Goal: Check status: Check status

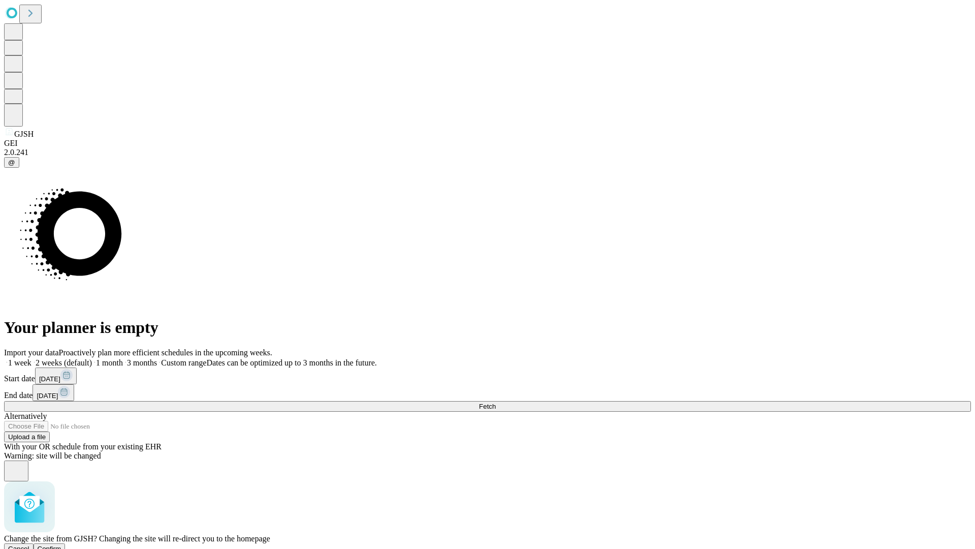
click at [61, 544] on span "Confirm" at bounding box center [50, 548] width 24 height 8
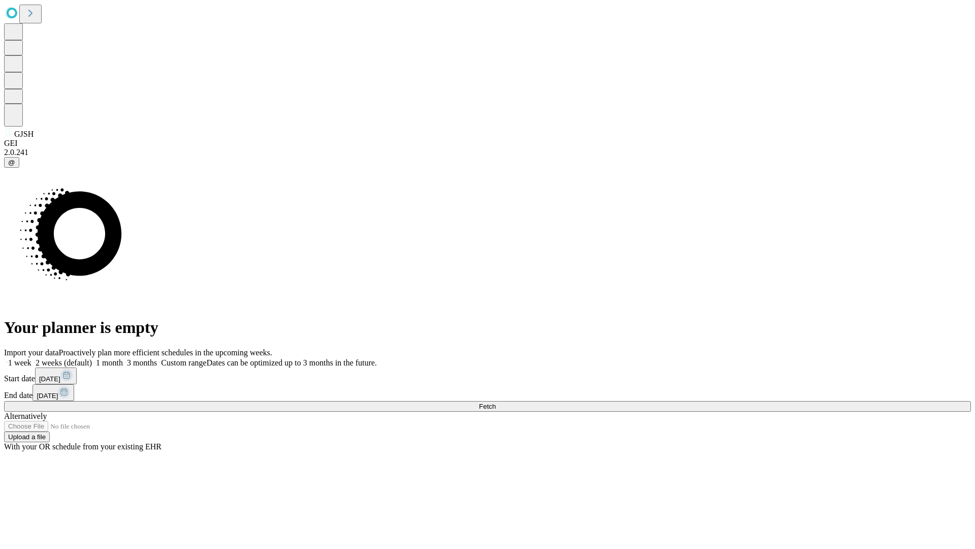
click at [123, 358] on label "1 month" at bounding box center [107, 362] width 31 height 9
click at [496, 402] on span "Fetch" at bounding box center [487, 406] width 17 height 8
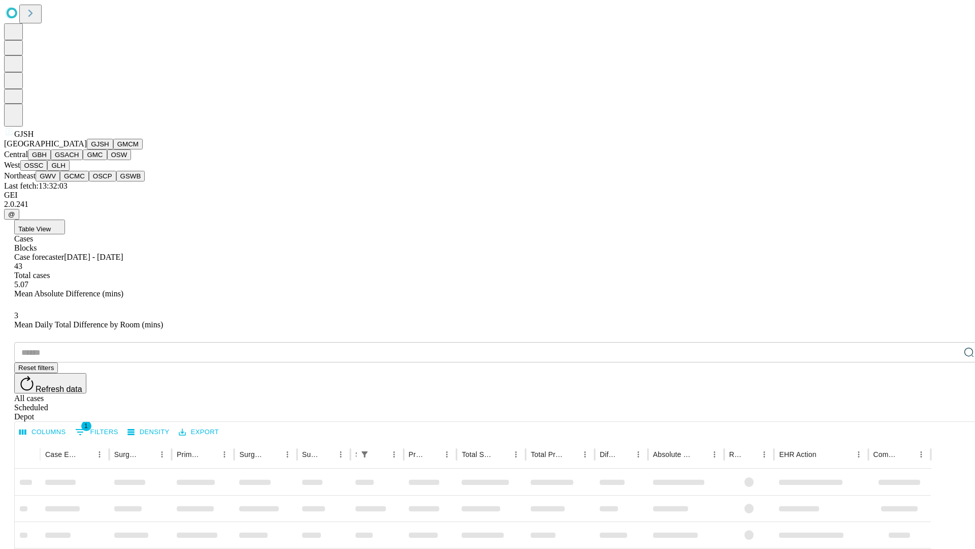
click at [113, 149] on button "GMCM" at bounding box center [127, 144] width 29 height 11
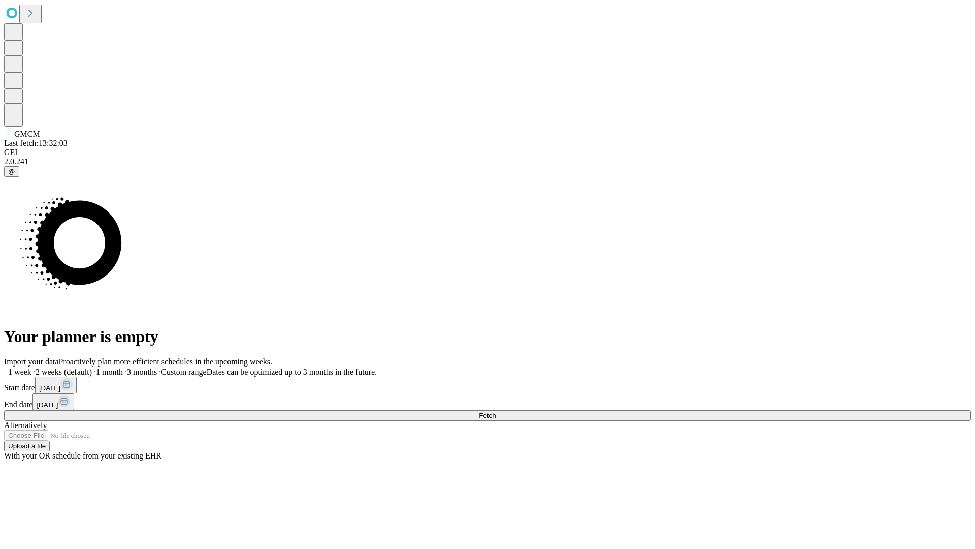
click at [123, 367] on label "1 month" at bounding box center [107, 371] width 31 height 9
click at [496, 411] on span "Fetch" at bounding box center [487, 415] width 17 height 8
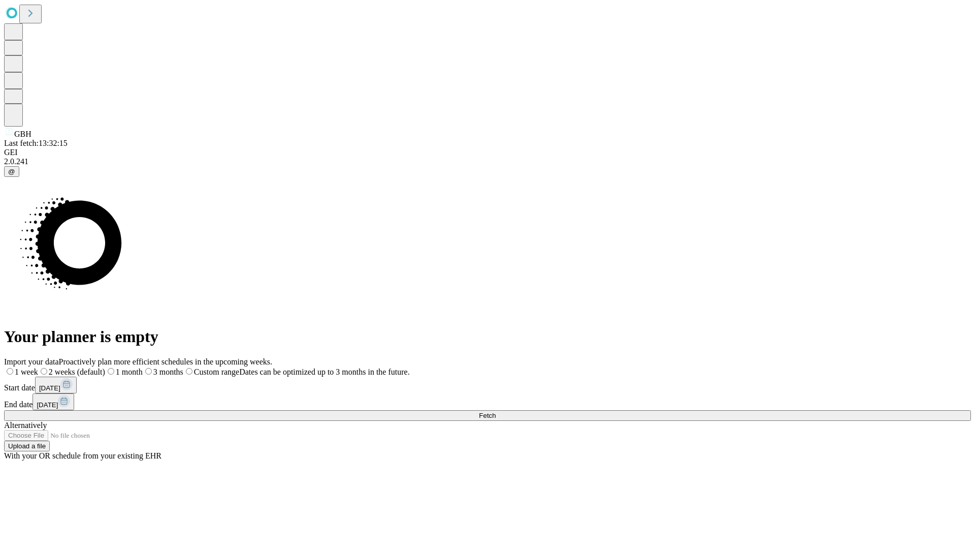
click at [143, 367] on label "1 month" at bounding box center [124, 371] width 38 height 9
click at [496, 411] on span "Fetch" at bounding box center [487, 415] width 17 height 8
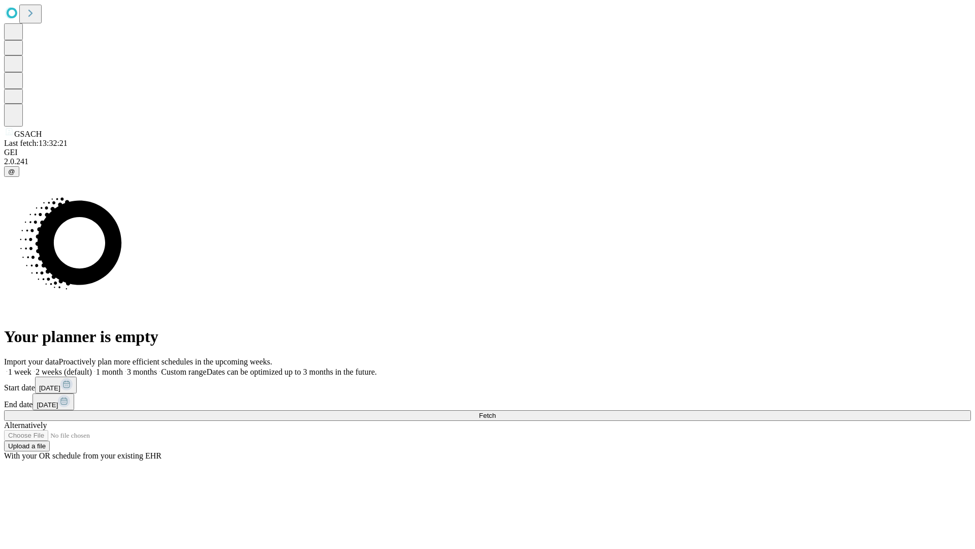
click at [496, 411] on span "Fetch" at bounding box center [487, 415] width 17 height 8
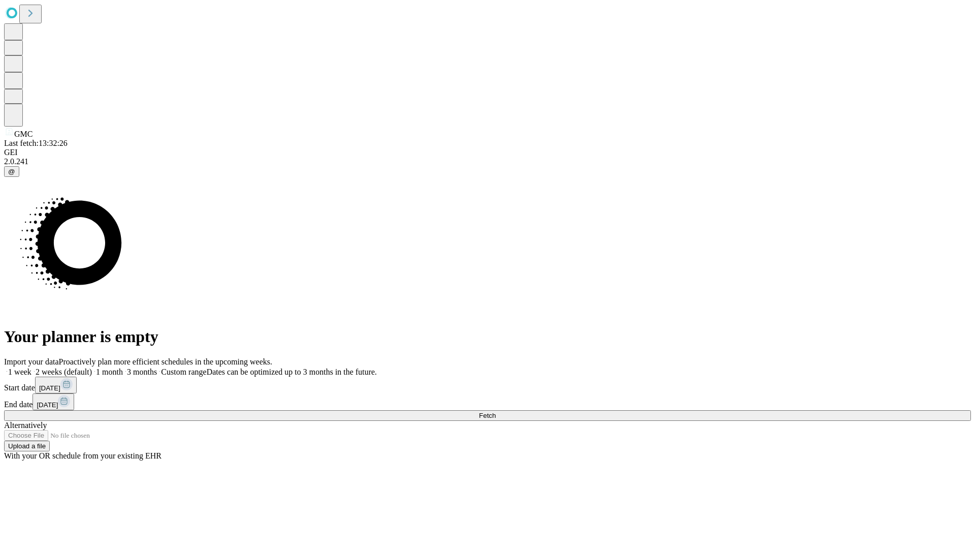
click at [123, 367] on label "1 month" at bounding box center [107, 371] width 31 height 9
click at [496, 411] on span "Fetch" at bounding box center [487, 415] width 17 height 8
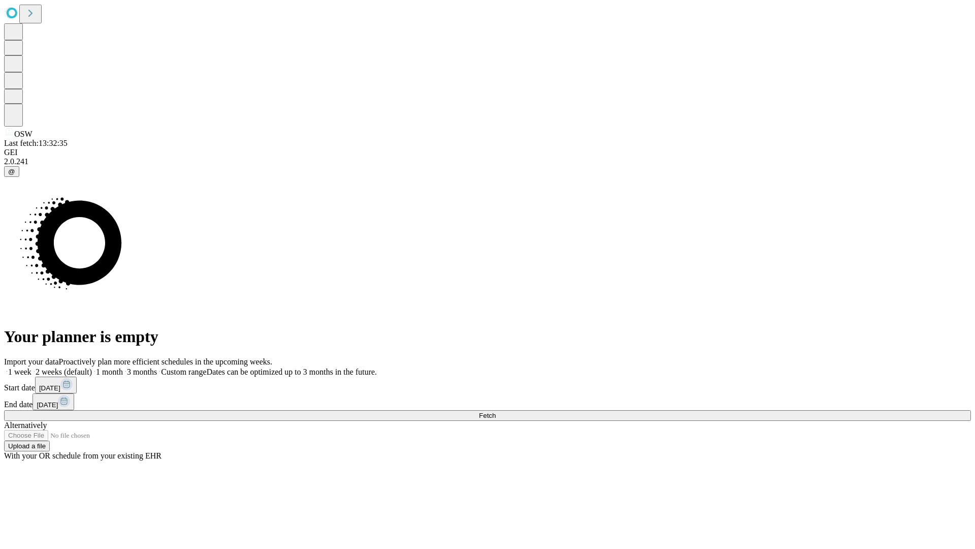
click at [123, 367] on label "1 month" at bounding box center [107, 371] width 31 height 9
click at [496, 411] on span "Fetch" at bounding box center [487, 415] width 17 height 8
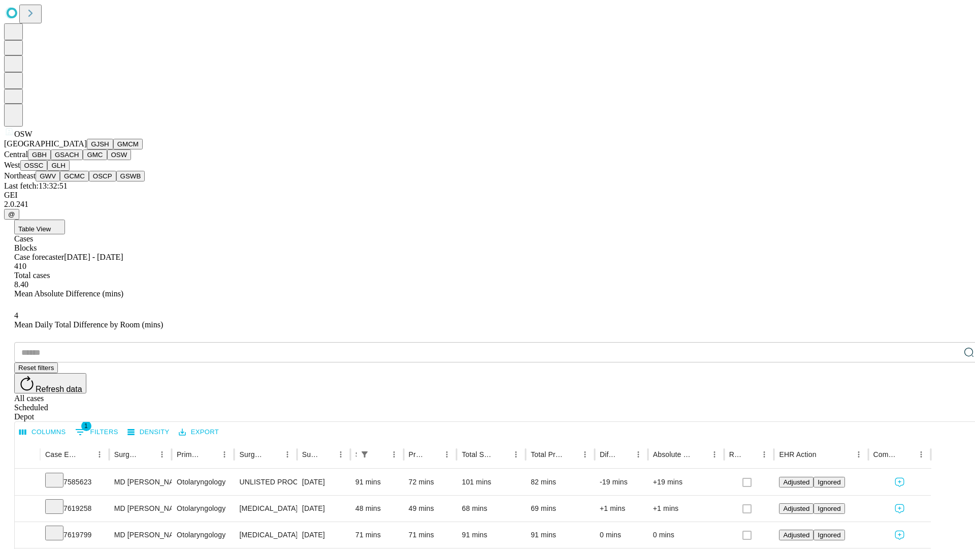
click at [48, 171] on button "OSSC" at bounding box center [33, 165] width 27 height 11
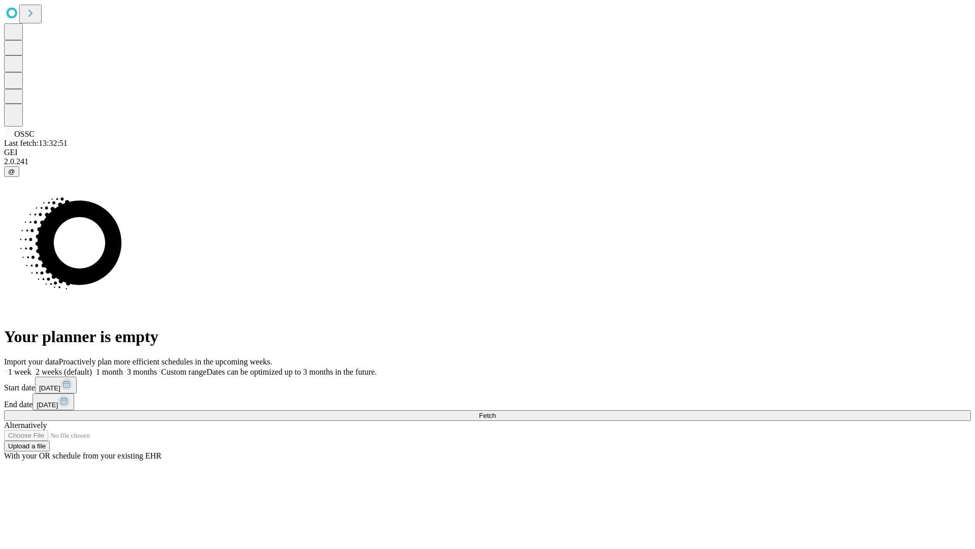
click at [123, 367] on label "1 month" at bounding box center [107, 371] width 31 height 9
click at [496, 411] on span "Fetch" at bounding box center [487, 415] width 17 height 8
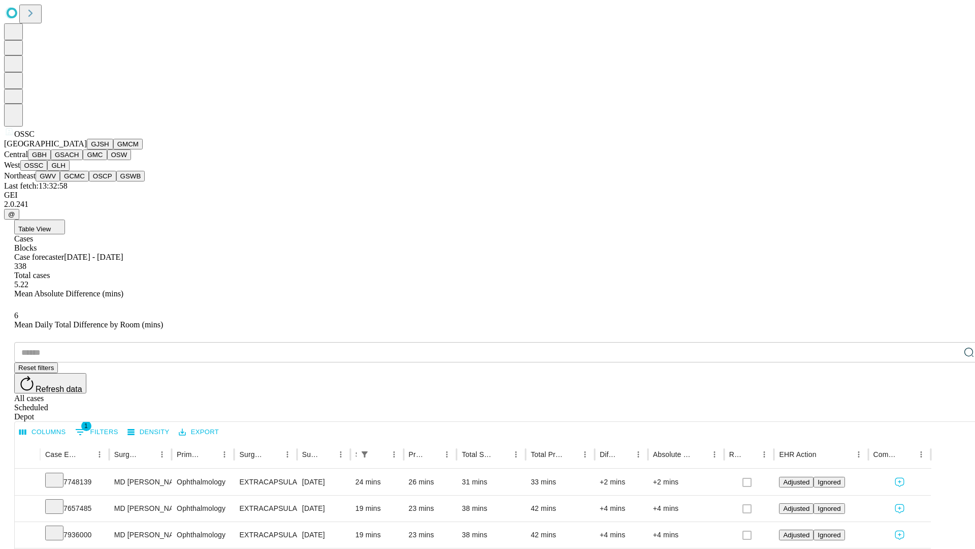
click at [69, 171] on button "GLH" at bounding box center [58, 165] width 22 height 11
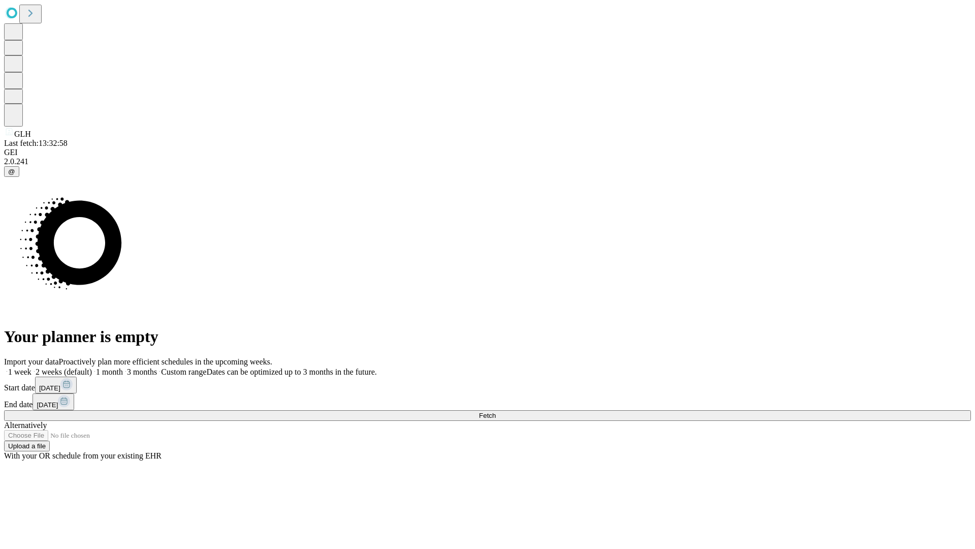
click at [496, 411] on span "Fetch" at bounding box center [487, 415] width 17 height 8
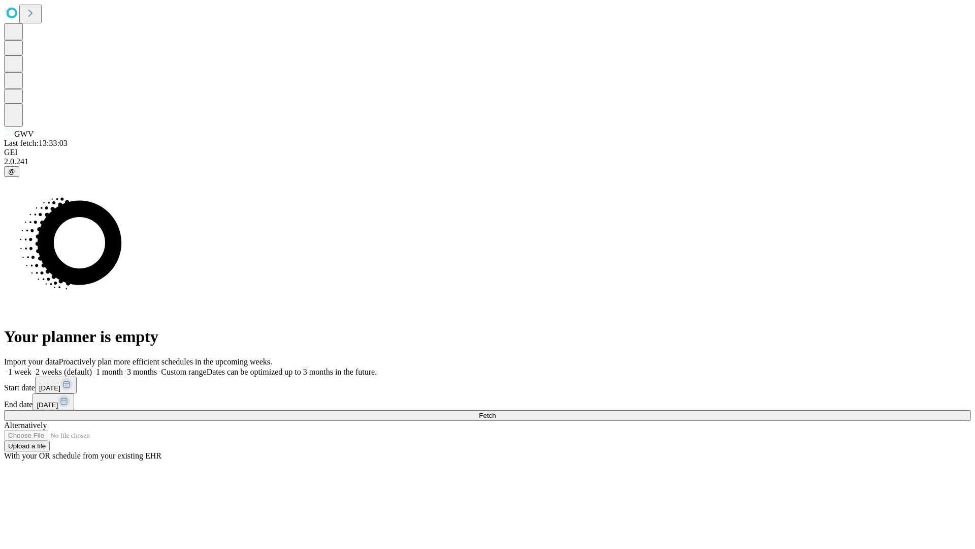
click at [123, 367] on label "1 month" at bounding box center [107, 371] width 31 height 9
click at [496, 411] on span "Fetch" at bounding box center [487, 415] width 17 height 8
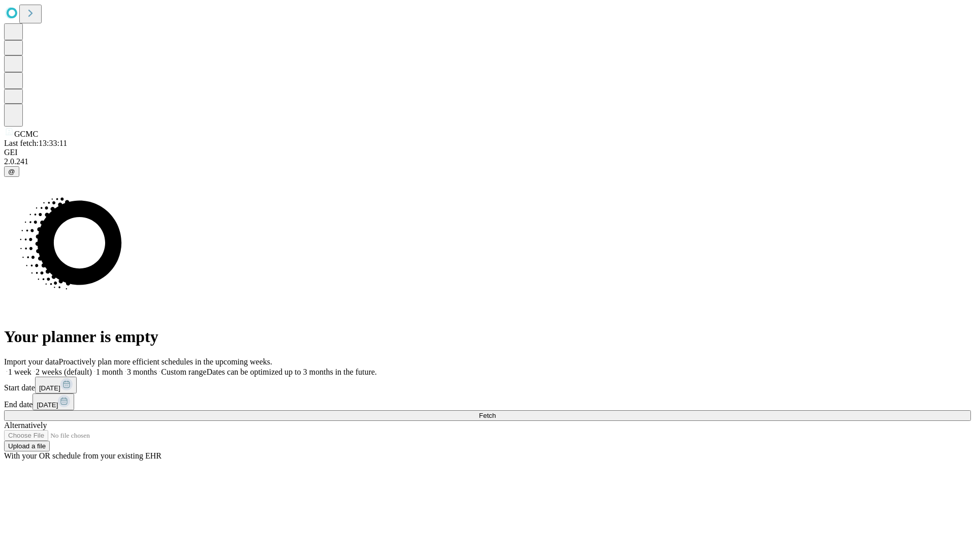
click at [496, 411] on span "Fetch" at bounding box center [487, 415] width 17 height 8
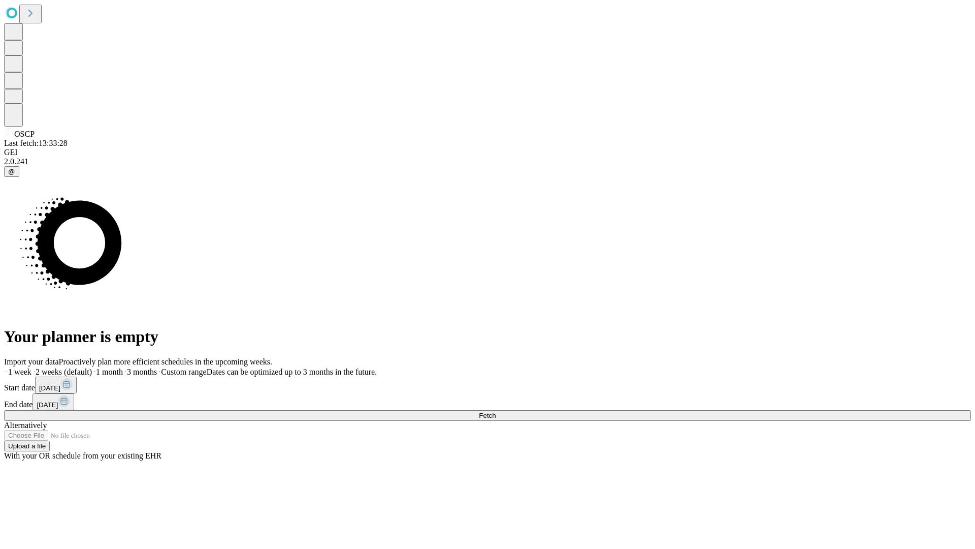
click at [496, 411] on span "Fetch" at bounding box center [487, 415] width 17 height 8
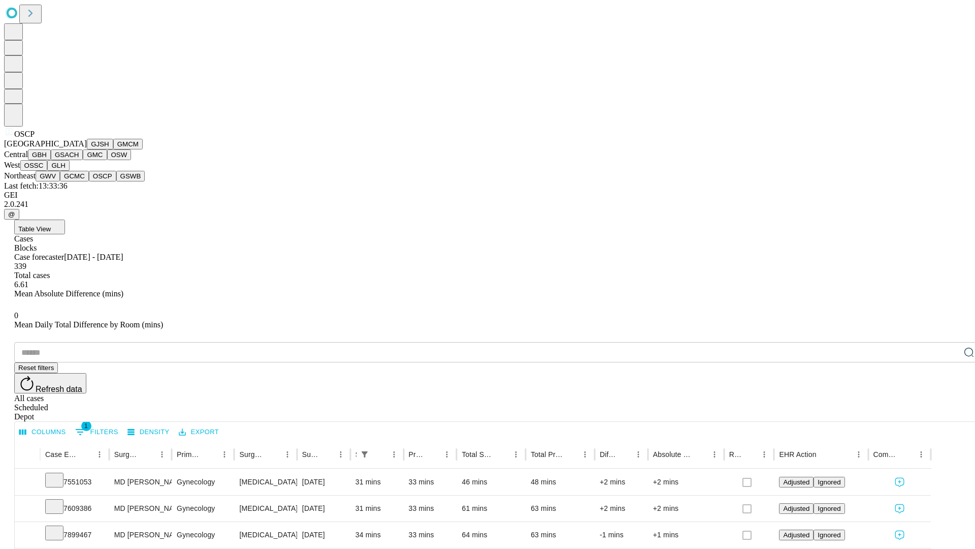
click at [116, 181] on button "GSWB" at bounding box center [130, 176] width 29 height 11
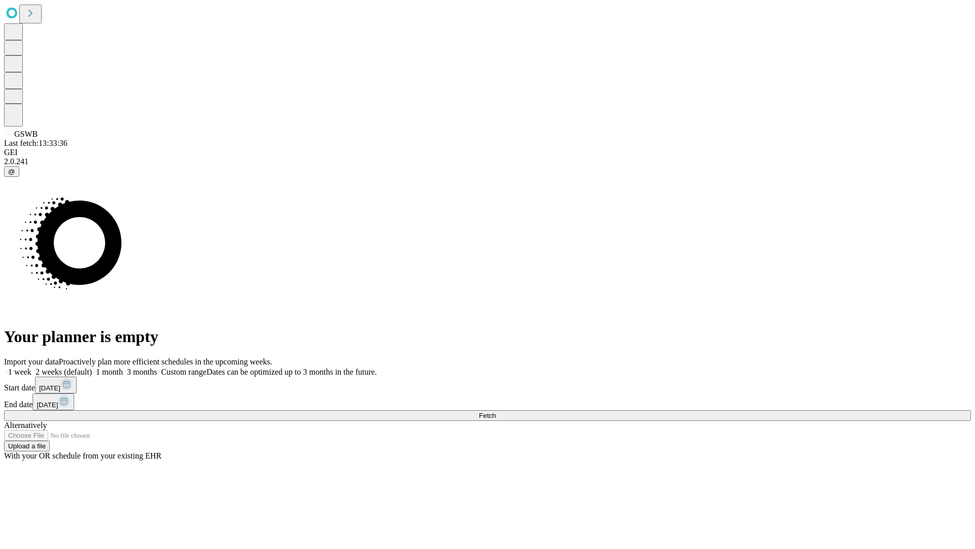
click at [123, 367] on label "1 month" at bounding box center [107, 371] width 31 height 9
click at [496, 411] on span "Fetch" at bounding box center [487, 415] width 17 height 8
